Goal: Transaction & Acquisition: Obtain resource

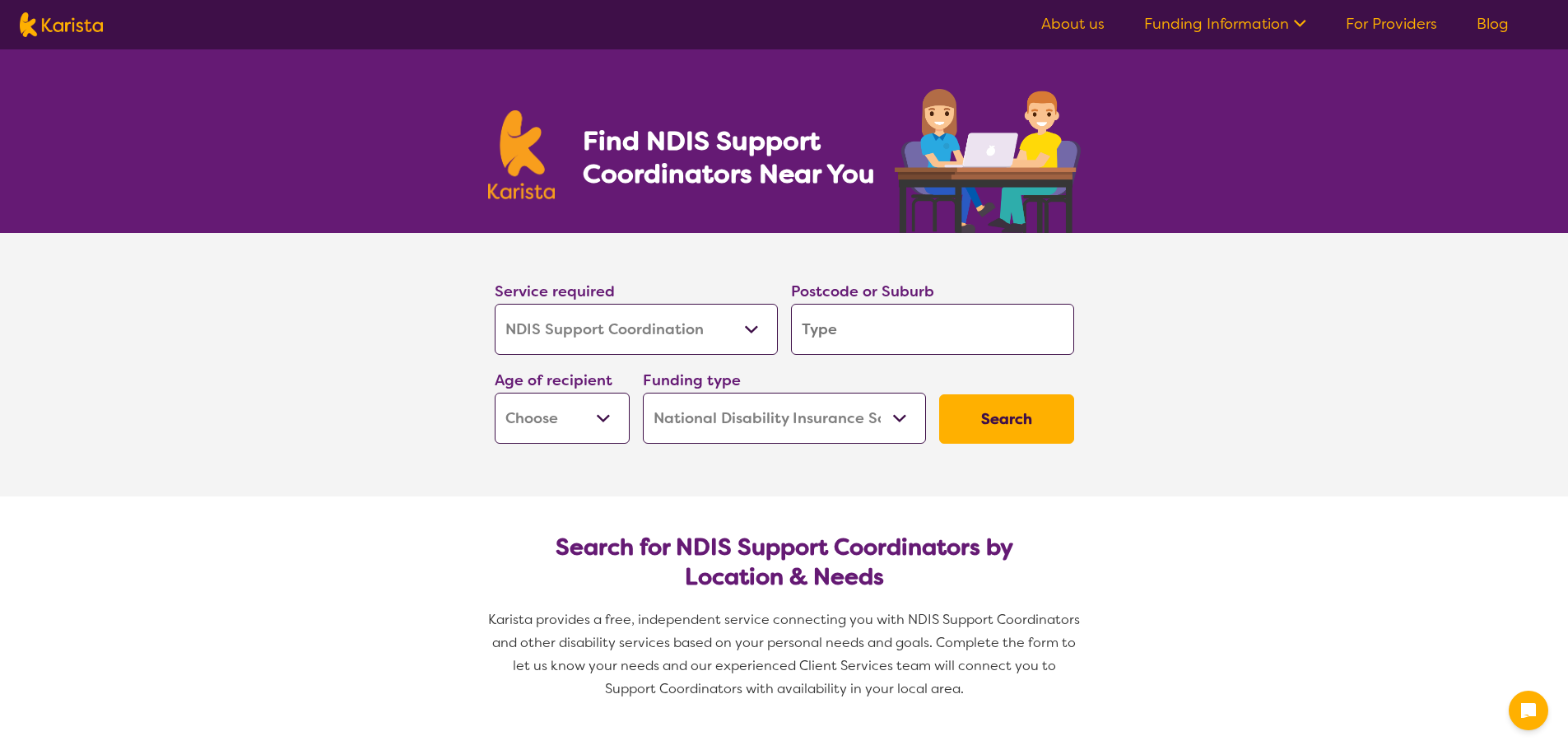
select select "NDIS Support Coordination"
select select "NDIS"
select select "NDIS Support Coordination"
select select "NDIS"
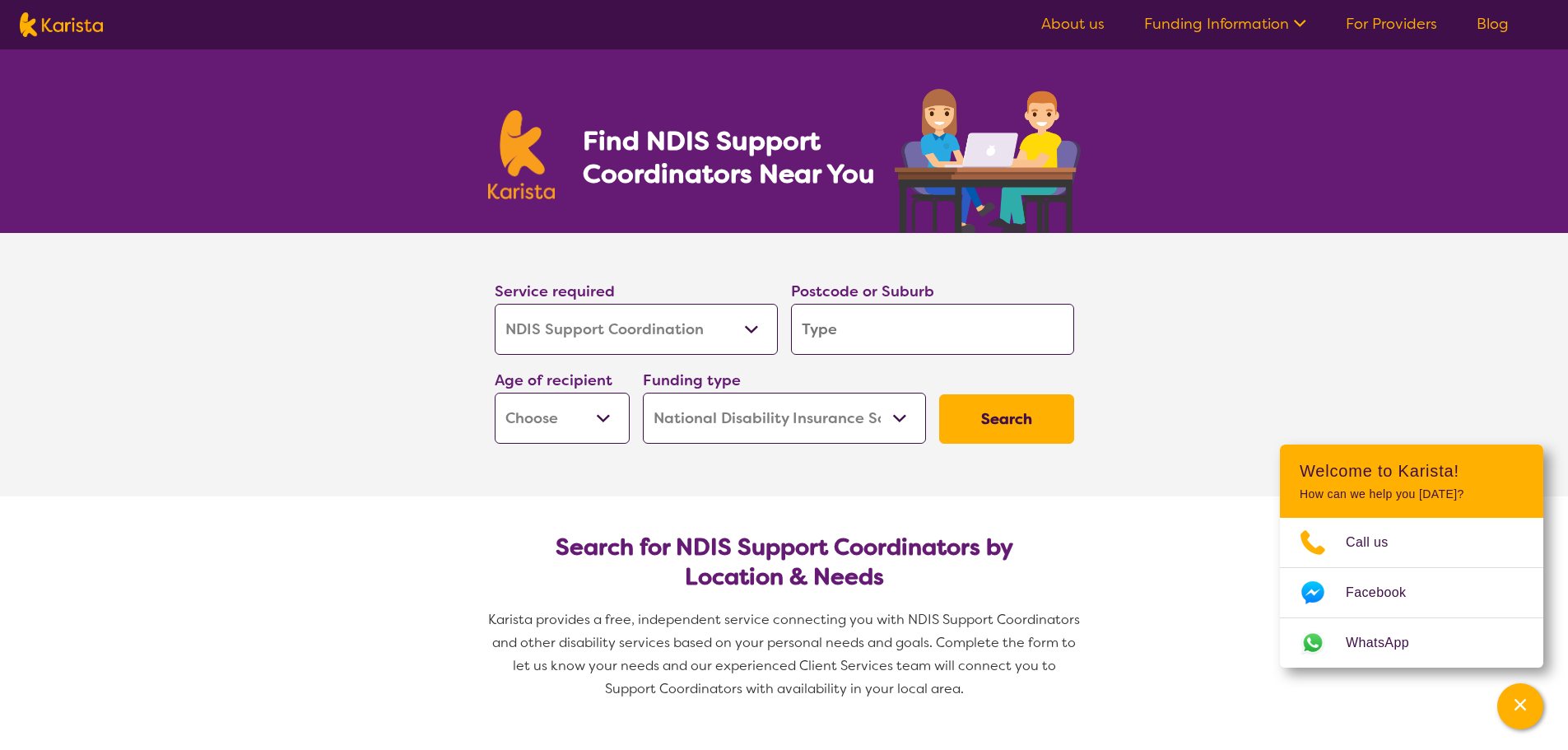
click at [881, 338] on input "search" at bounding box center [932, 328] width 283 height 51
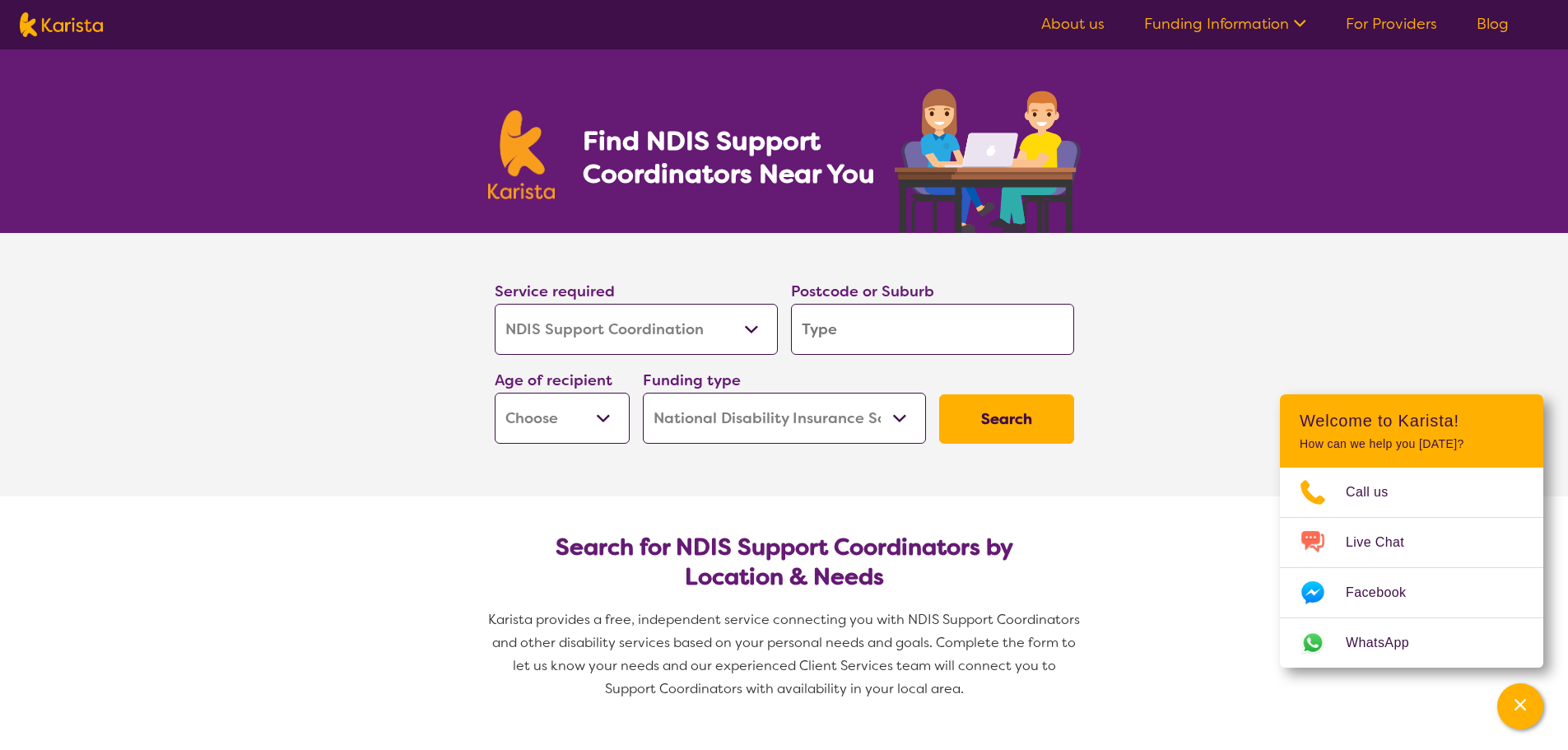
click at [977, 327] on input "search" at bounding box center [932, 328] width 283 height 51
type input "2"
type input "21"
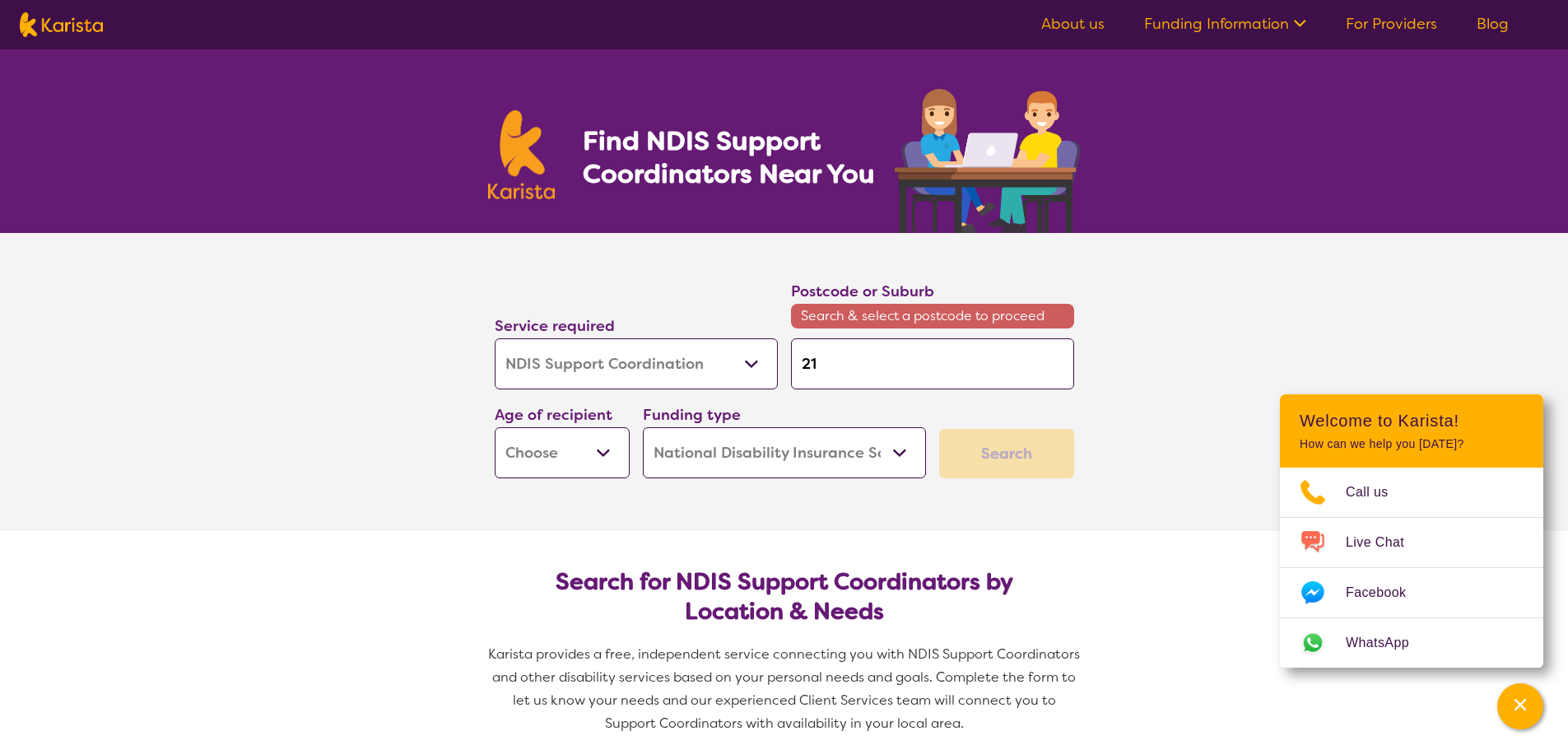
type input "213"
type input "2131"
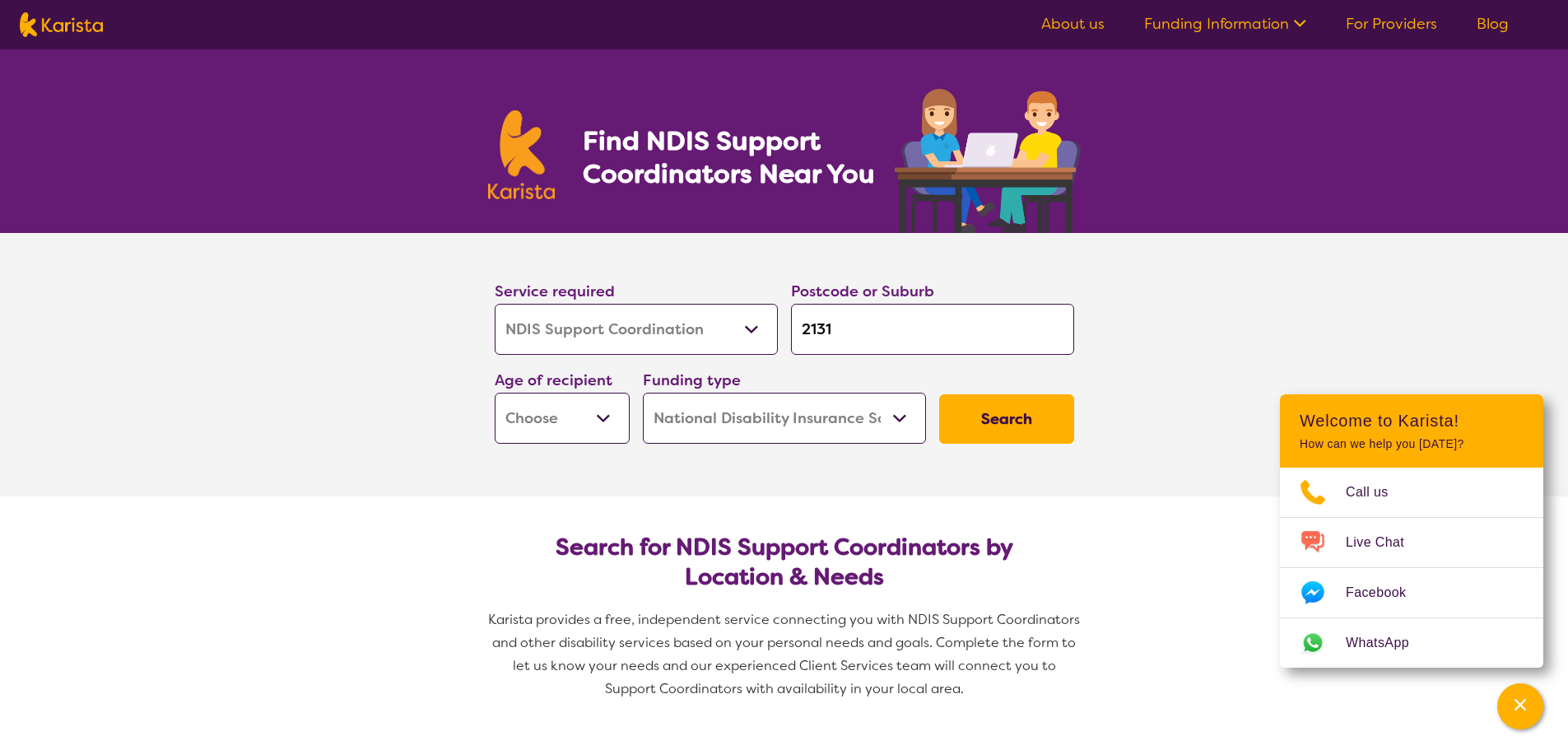
type input "2131"
click at [939, 394] on button "Search" at bounding box center [1006, 419] width 135 height 50
click at [1002, 414] on button "Search" at bounding box center [1006, 419] width 135 height 50
click at [590, 420] on select "Early Childhood - 0 to 9 Child - 10 to 11 Adolescent - 12 to 17 Adult - 18 to 6…" at bounding box center [561, 417] width 135 height 51
select select "AD"
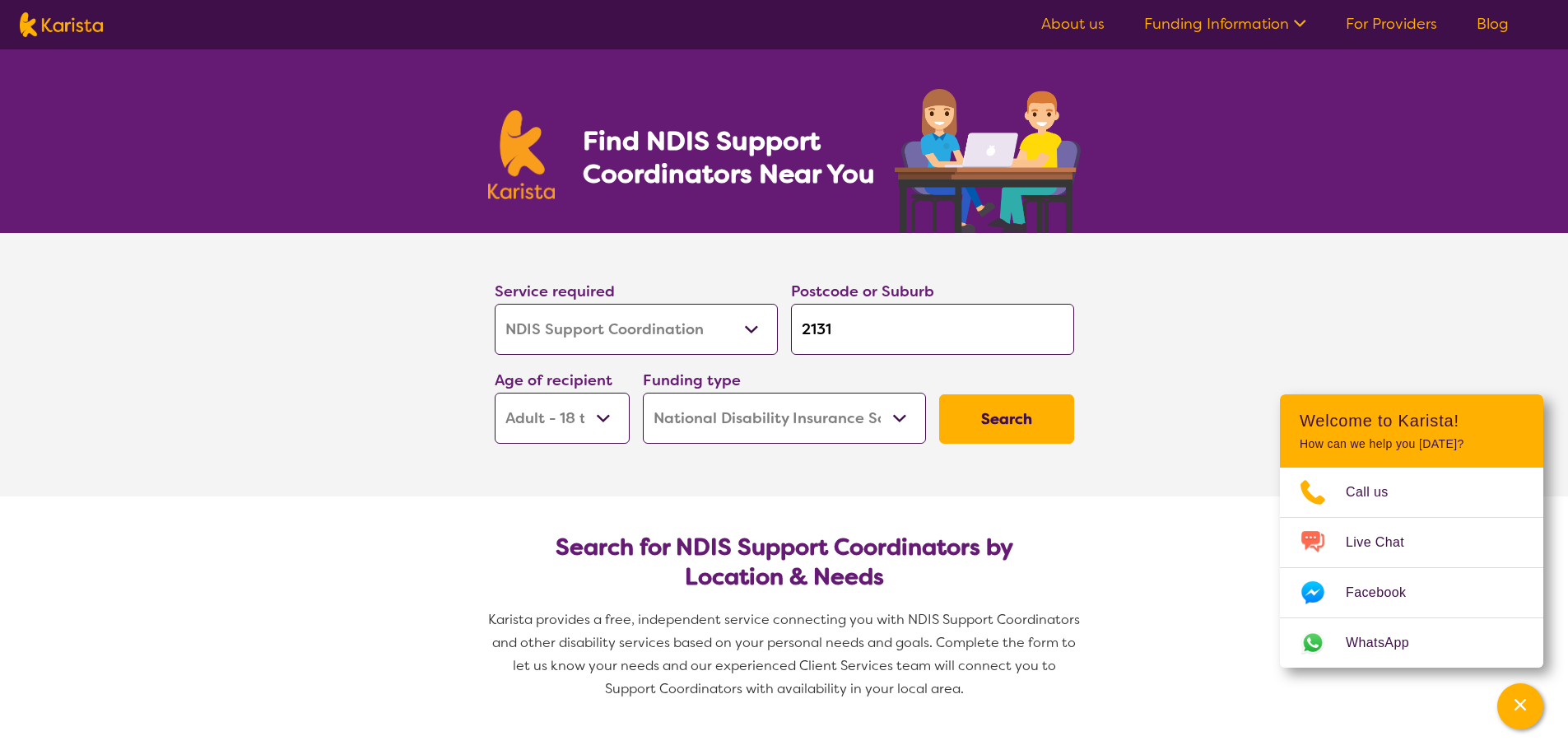
click at [494, 392] on select "Early Childhood - 0 to 9 Child - 10 to 11 Adolescent - 12 to 17 Adult - 18 to 6…" at bounding box center [561, 417] width 135 height 51
select select "AD"
click at [990, 418] on button "Search" at bounding box center [1006, 419] width 135 height 50
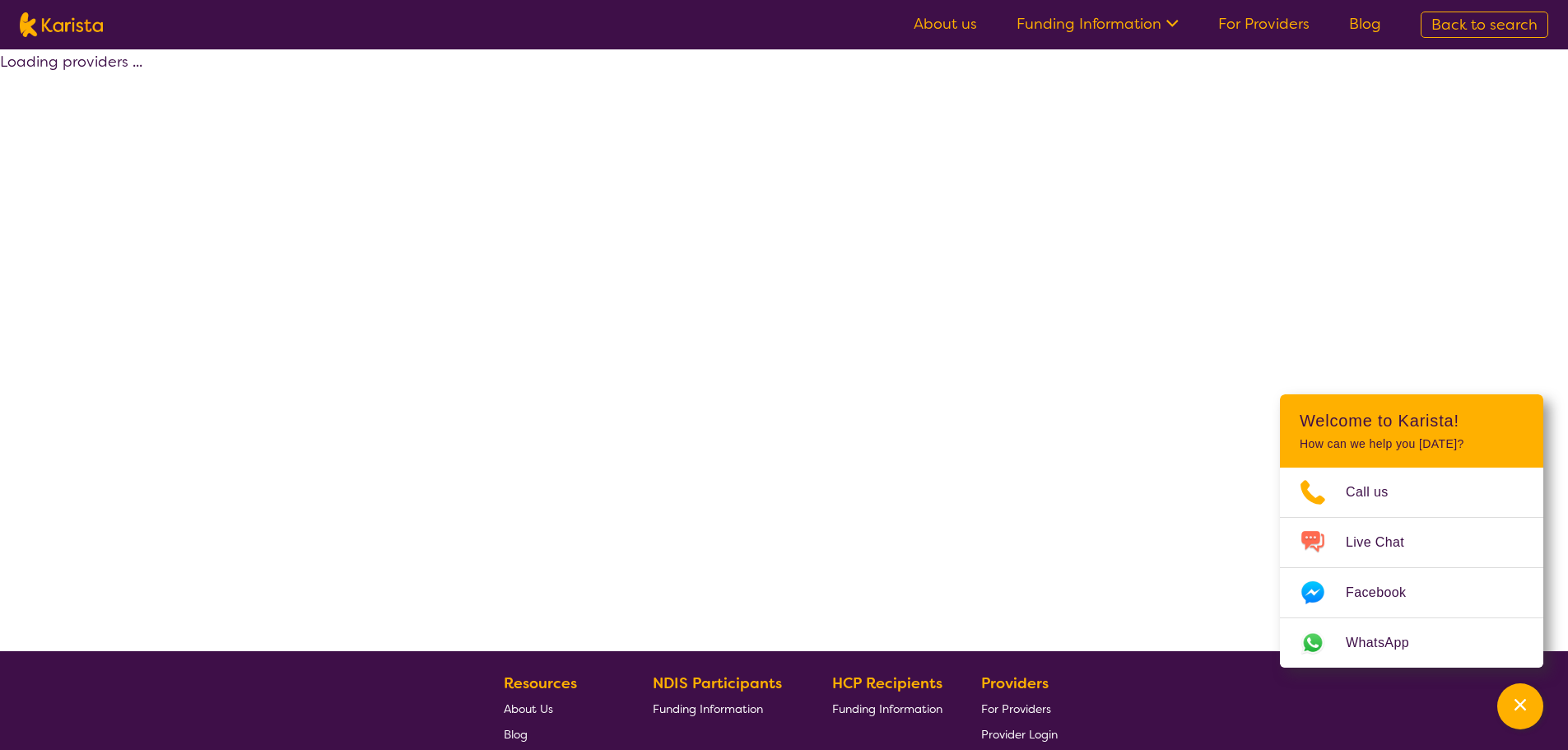
select select "by_score"
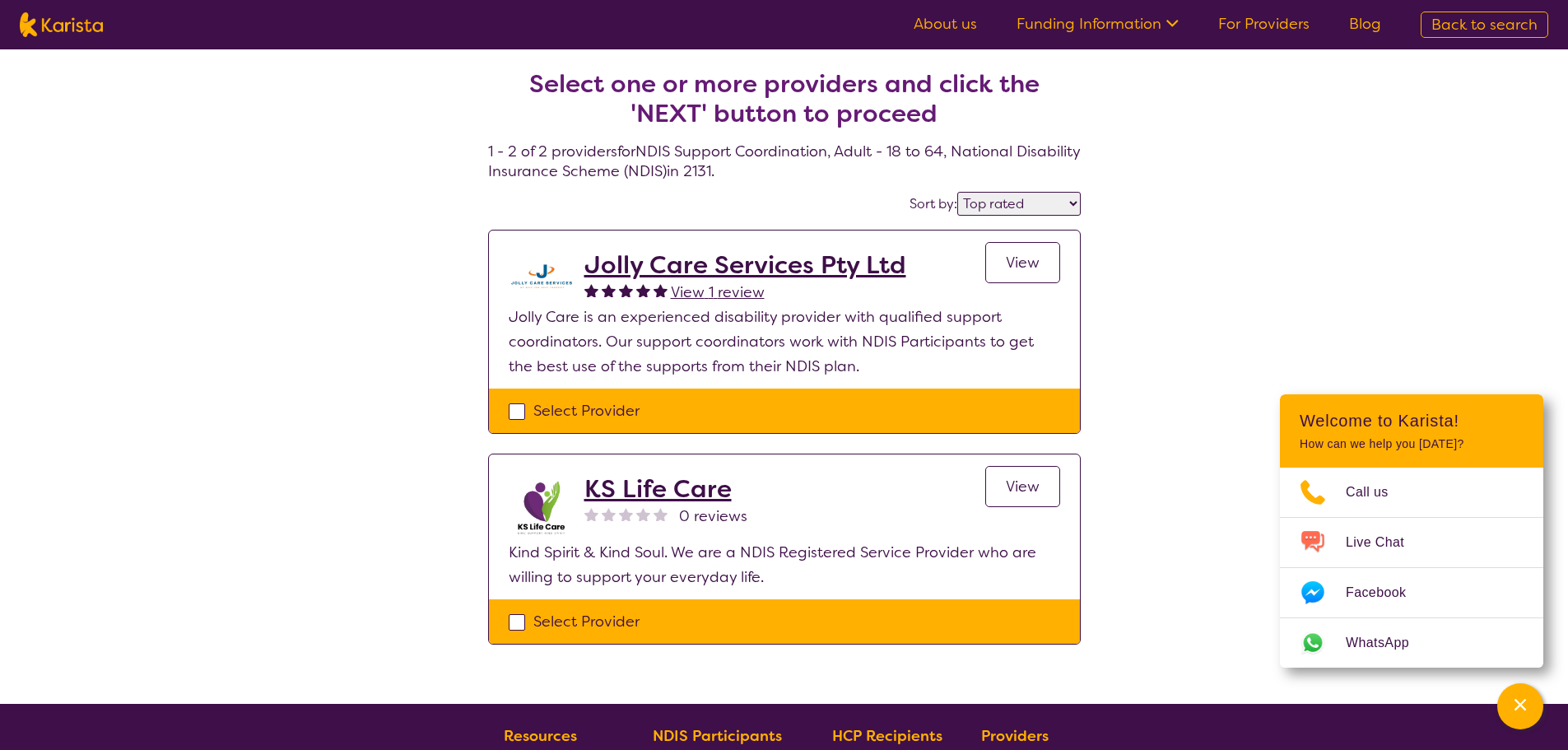
click at [661, 481] on h2 "KS Life Care" at bounding box center [665, 489] width 163 height 30
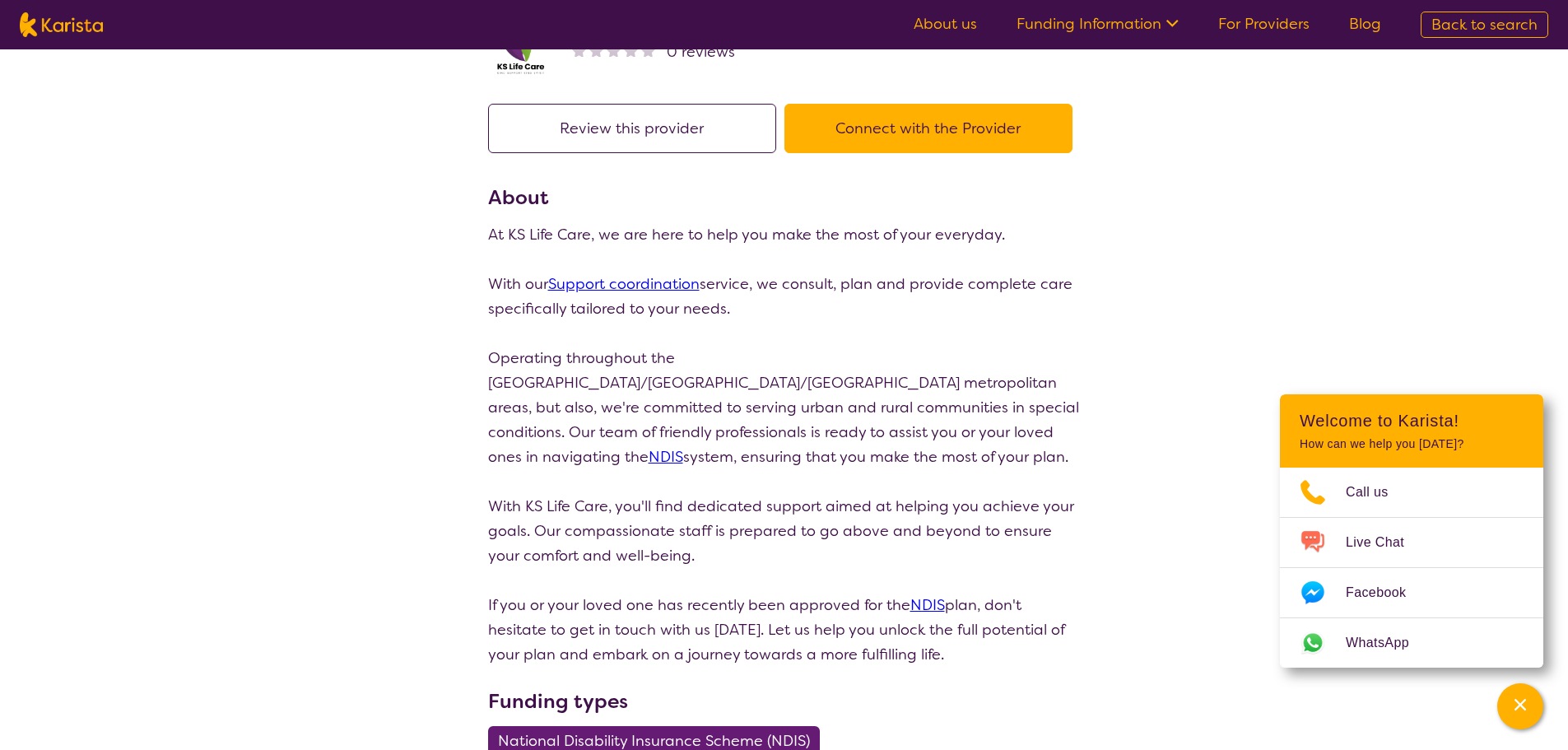
scroll to position [82, 0]
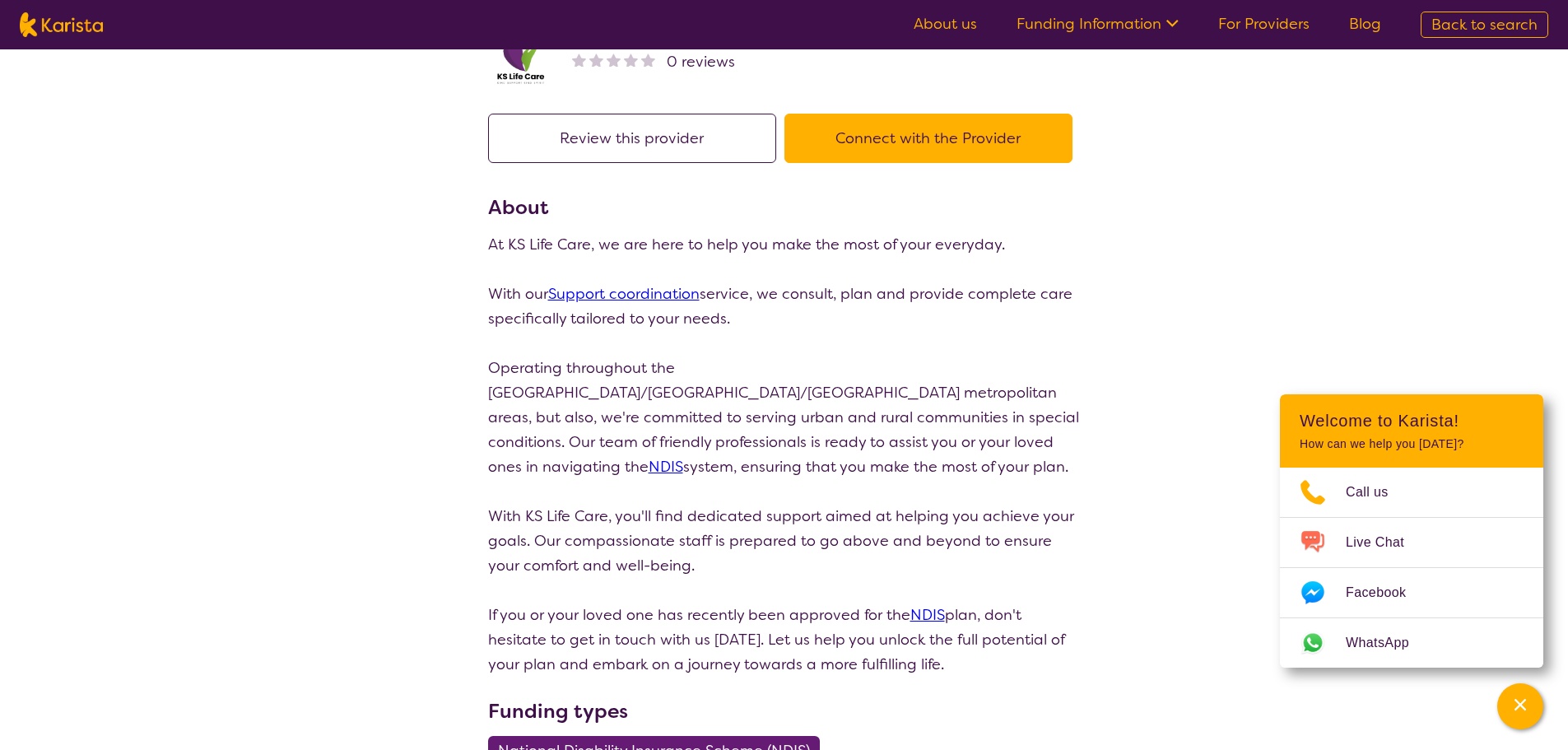
click at [903, 136] on button "Connect with the Provider" at bounding box center [929, 138] width 288 height 50
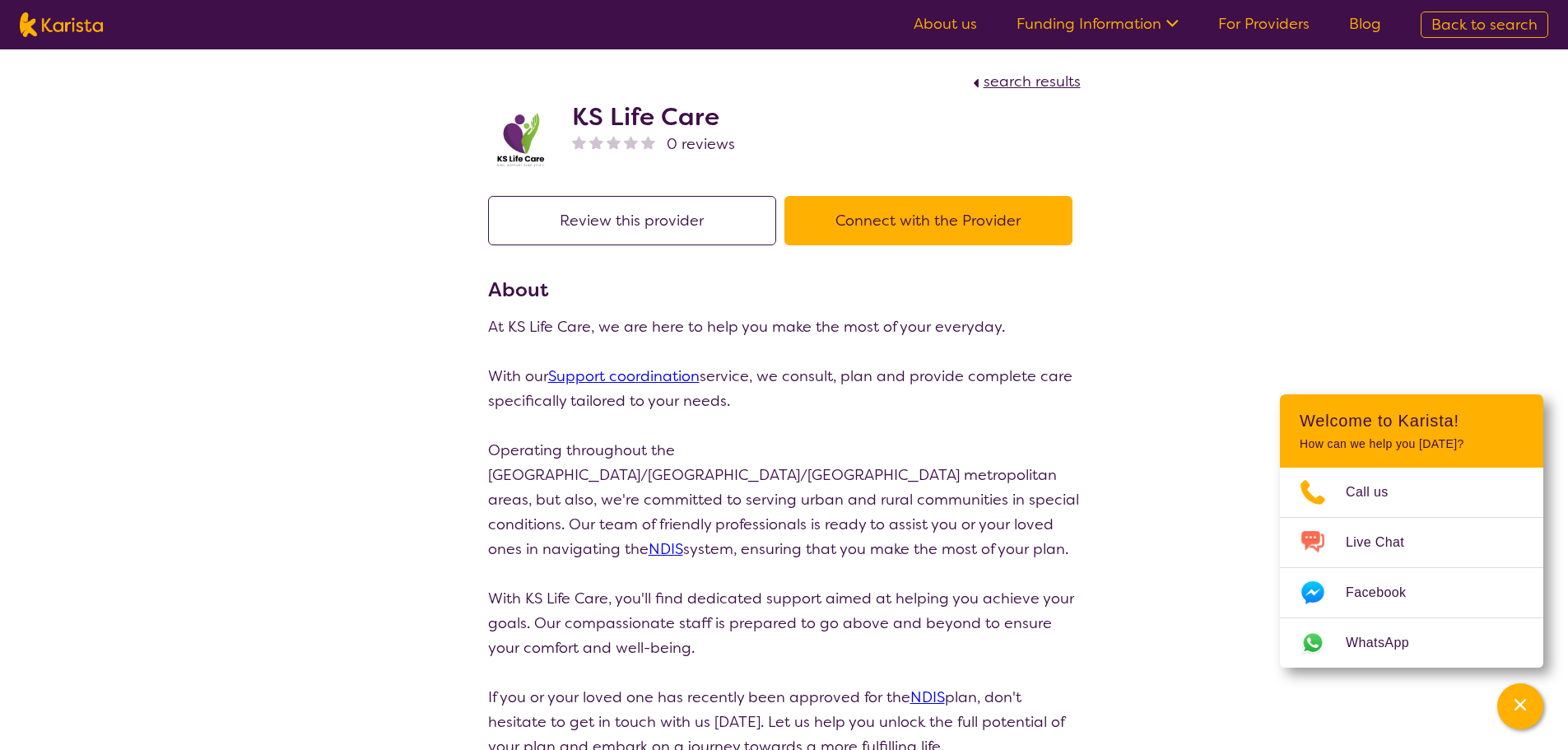
scroll to position [82, 0]
